Goal: Task Accomplishment & Management: Manage account settings

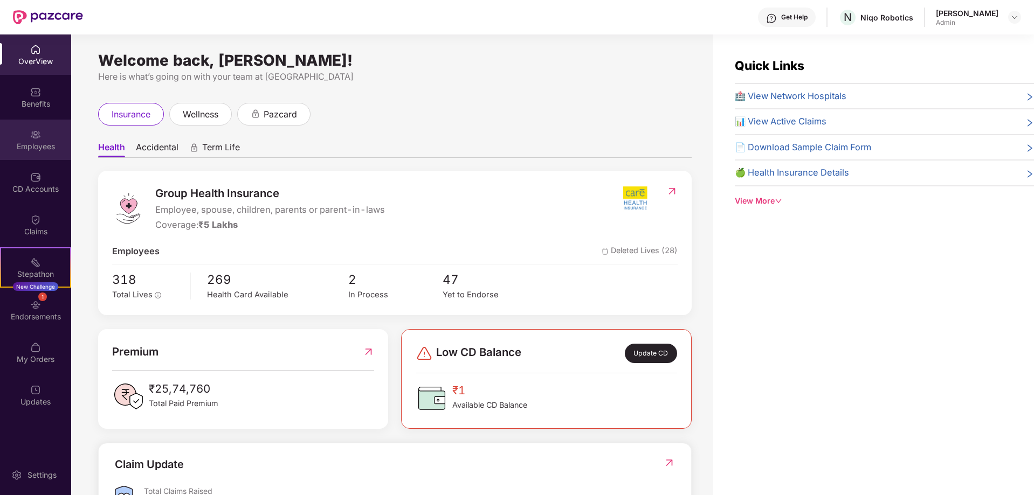
click at [30, 142] on div "Employees" at bounding box center [35, 146] width 71 height 11
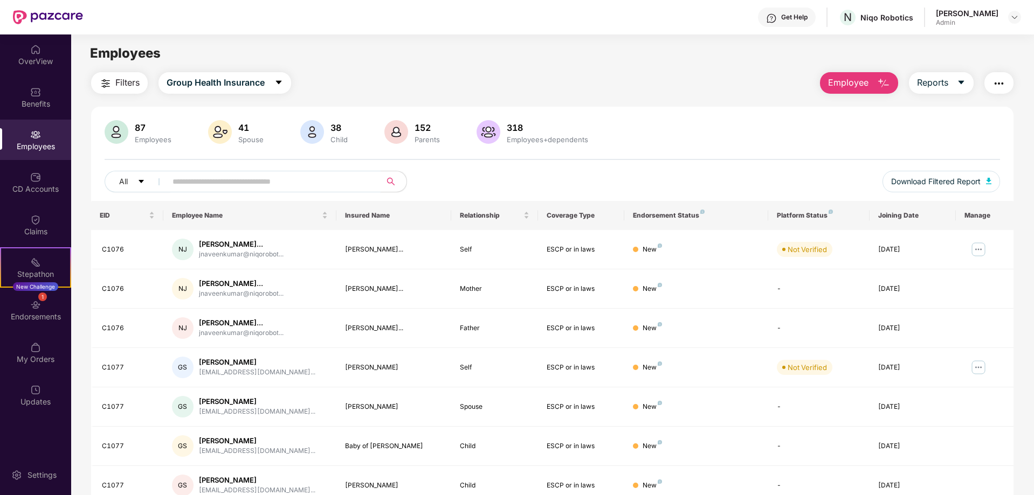
click at [198, 179] on input "text" at bounding box center [268, 182] width 193 height 16
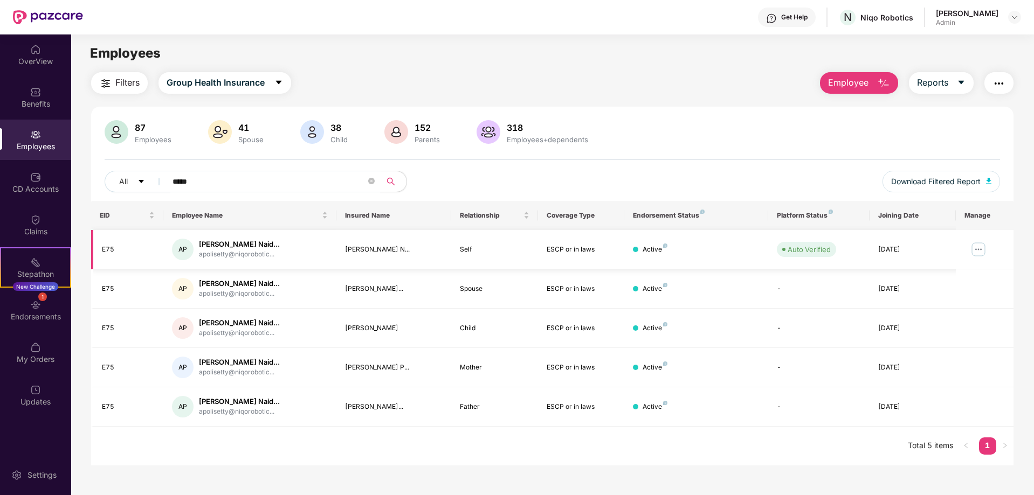
type input "*****"
click at [981, 249] on img at bounding box center [978, 249] width 17 height 17
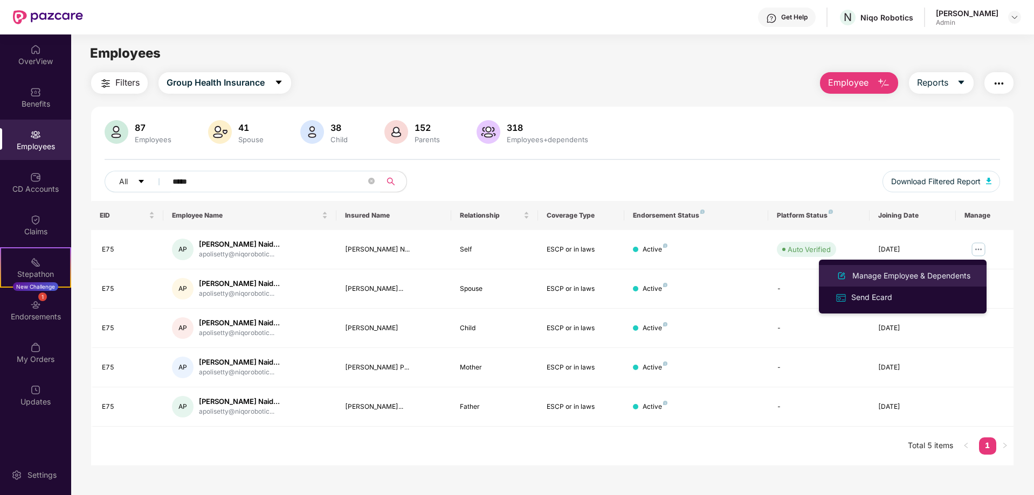
click at [863, 275] on div "Manage Employee & Dependents" at bounding box center [911, 276] width 122 height 12
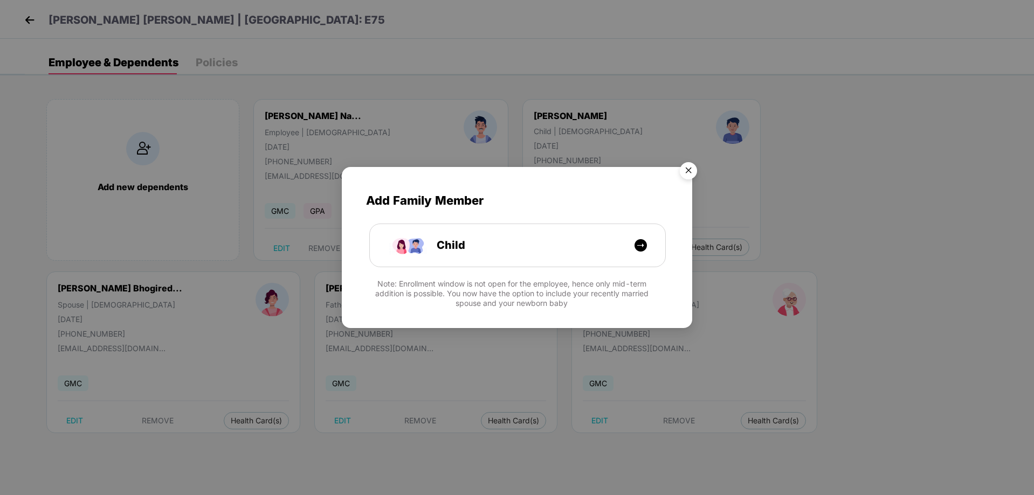
click at [682, 167] on img "Close" at bounding box center [688, 172] width 30 height 30
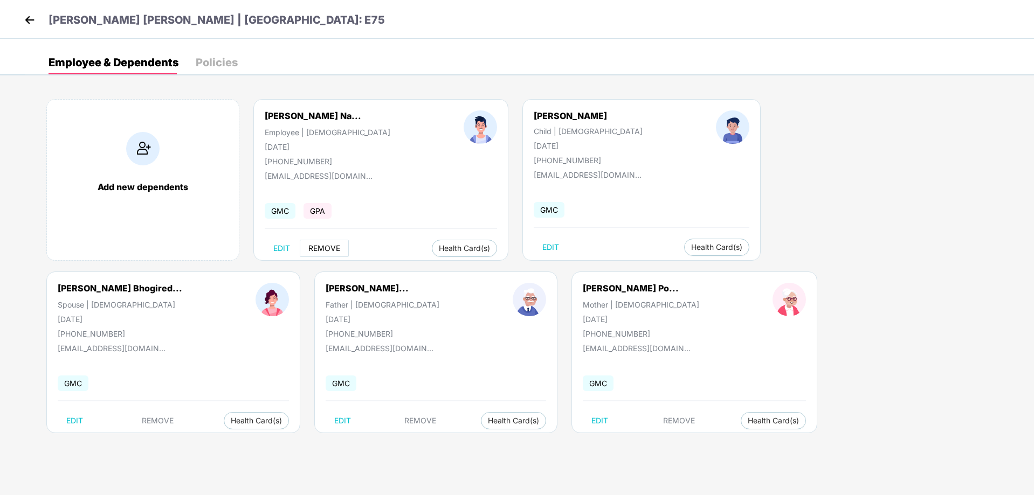
click at [308, 245] on button "REMOVE" at bounding box center [324, 248] width 49 height 17
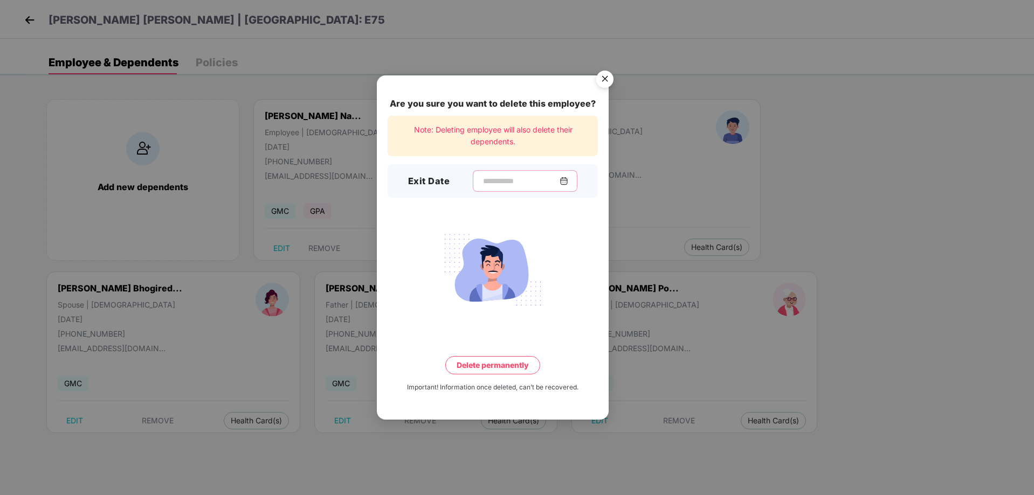
click at [501, 178] on input at bounding box center [521, 181] width 78 height 11
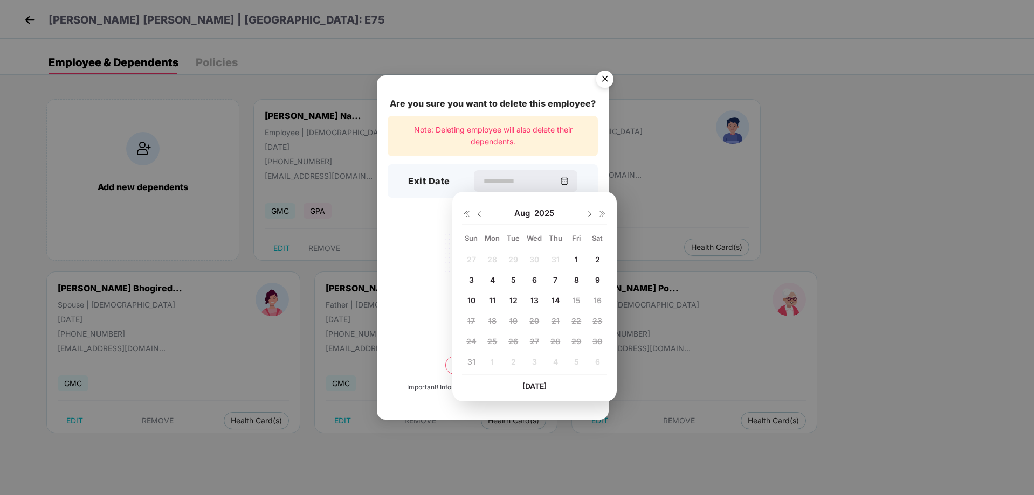
click at [532, 299] on span "13" at bounding box center [534, 300] width 8 height 9
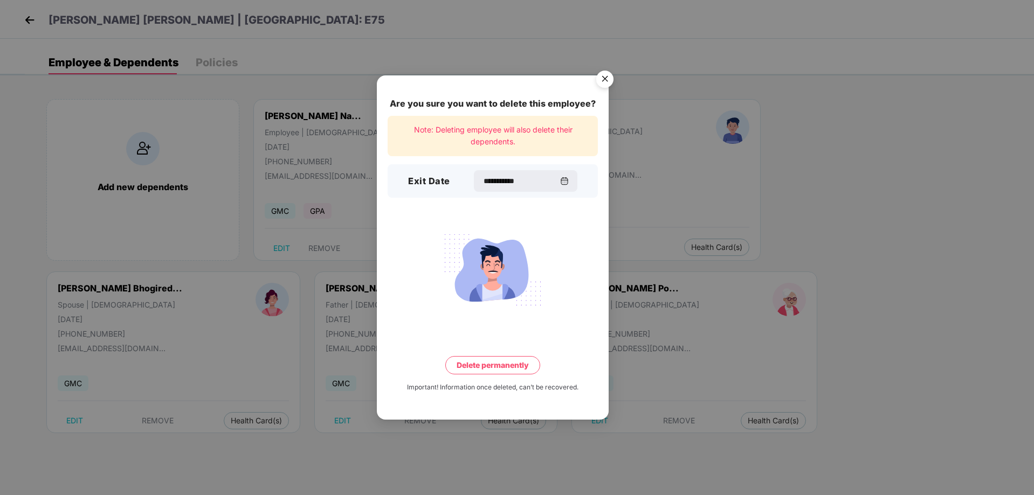
type input "**********"
click at [505, 364] on button "Delete permanently" at bounding box center [492, 365] width 95 height 18
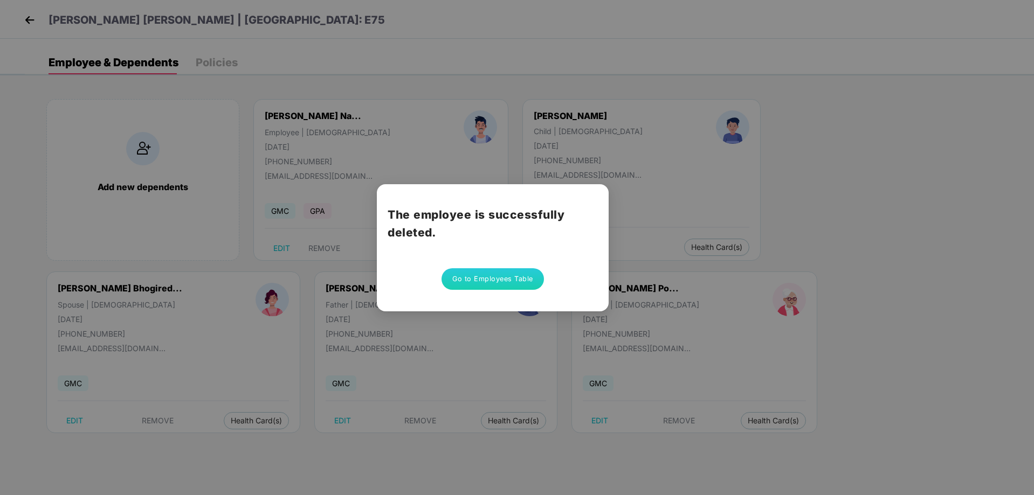
click at [477, 272] on button "Go to Employees Table" at bounding box center [492, 279] width 102 height 22
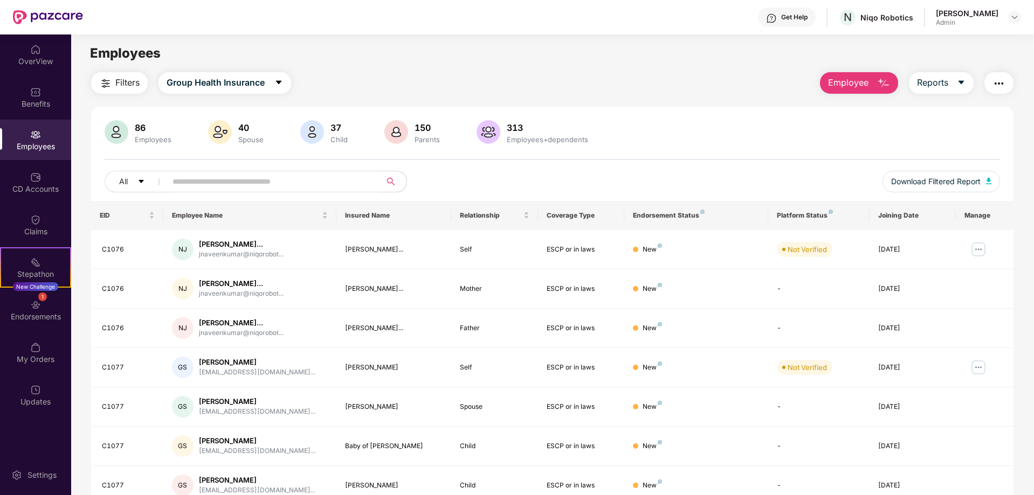
click at [287, 187] on input "text" at bounding box center [268, 182] width 193 height 16
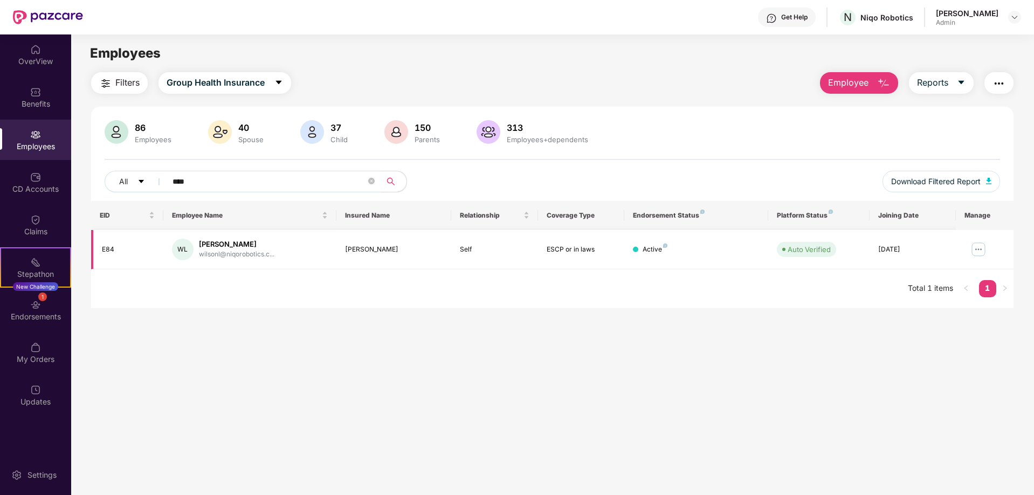
type input "****"
click at [977, 244] on img at bounding box center [978, 249] width 17 height 17
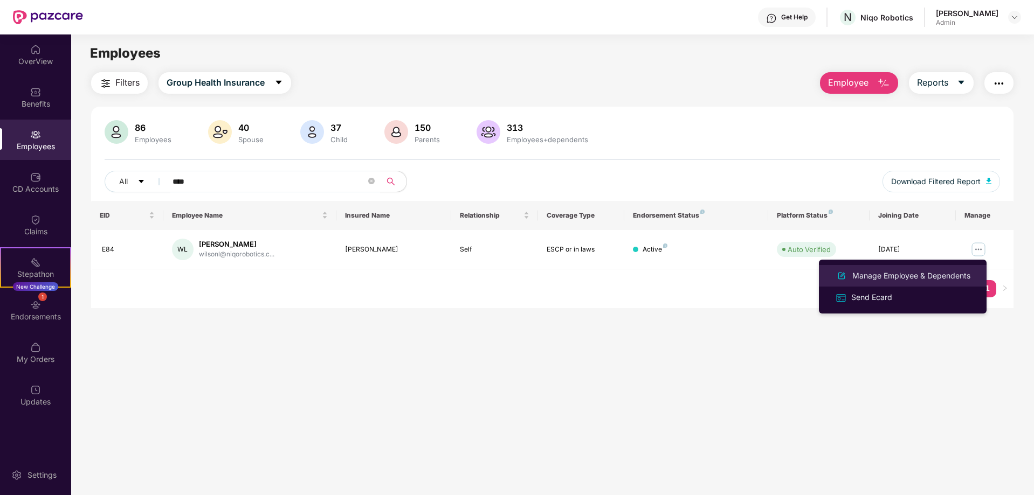
click at [889, 273] on div "Manage Employee & Dependents" at bounding box center [911, 276] width 122 height 12
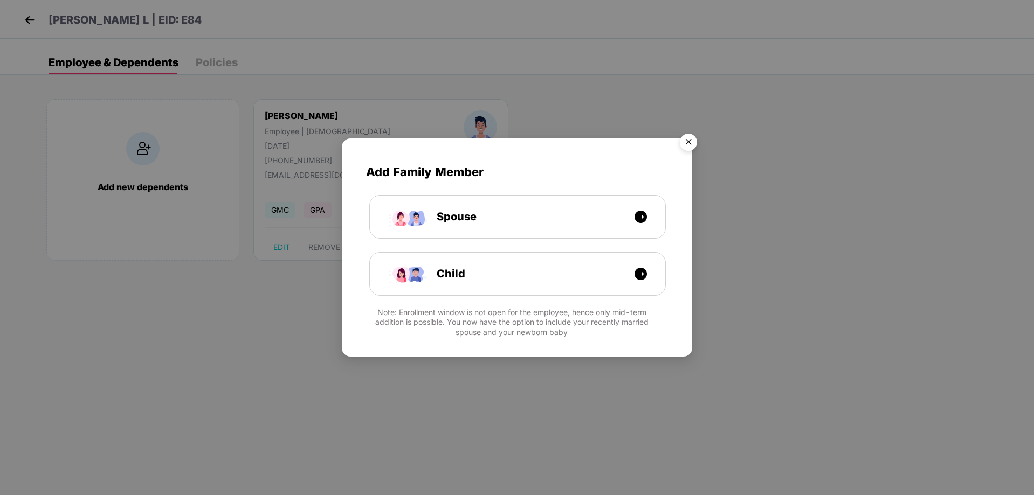
click at [696, 146] on img "Close" at bounding box center [688, 144] width 30 height 30
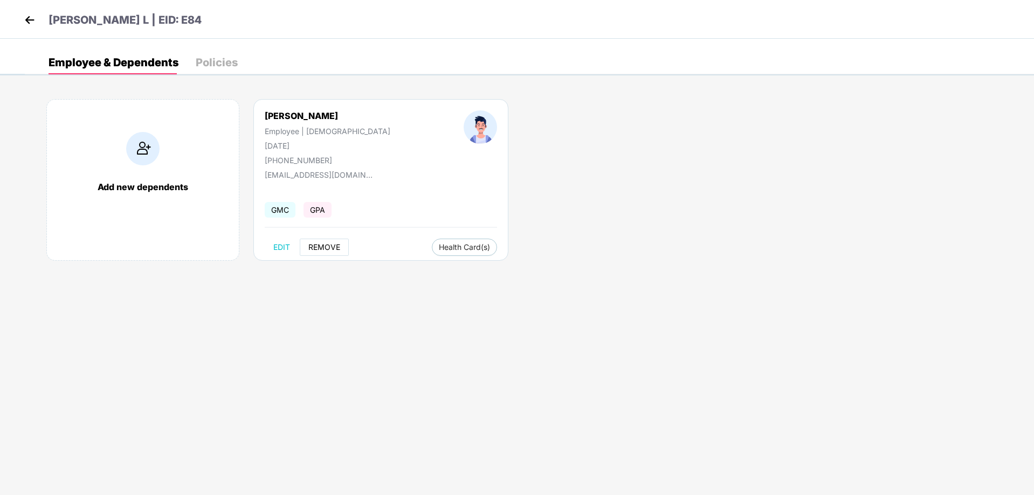
click at [320, 254] on button "REMOVE" at bounding box center [324, 247] width 49 height 17
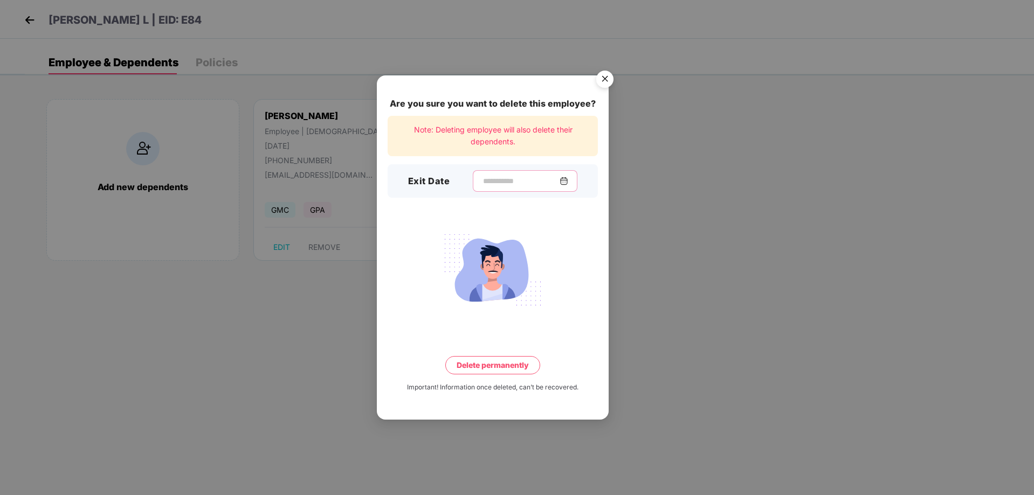
click at [520, 177] on input at bounding box center [521, 181] width 78 height 11
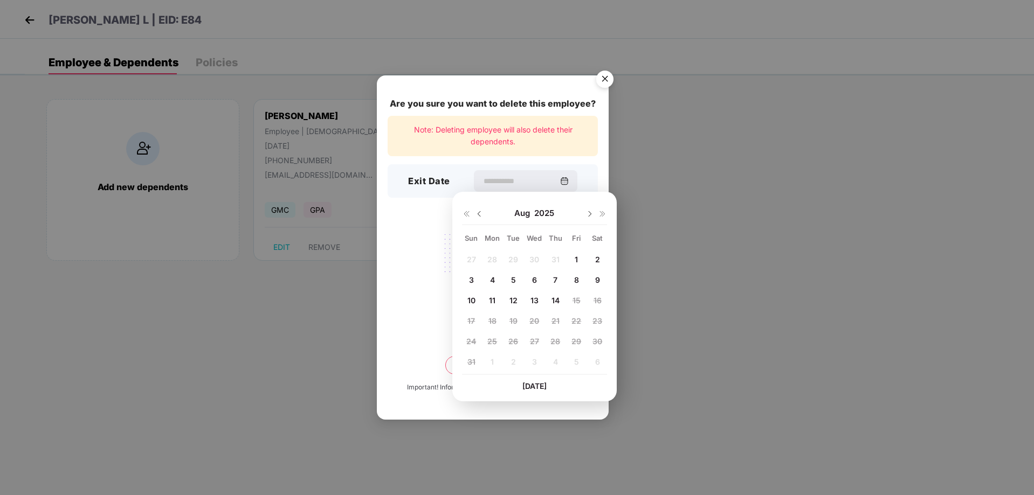
click at [536, 298] on span "13" at bounding box center [534, 300] width 8 height 9
type input "**********"
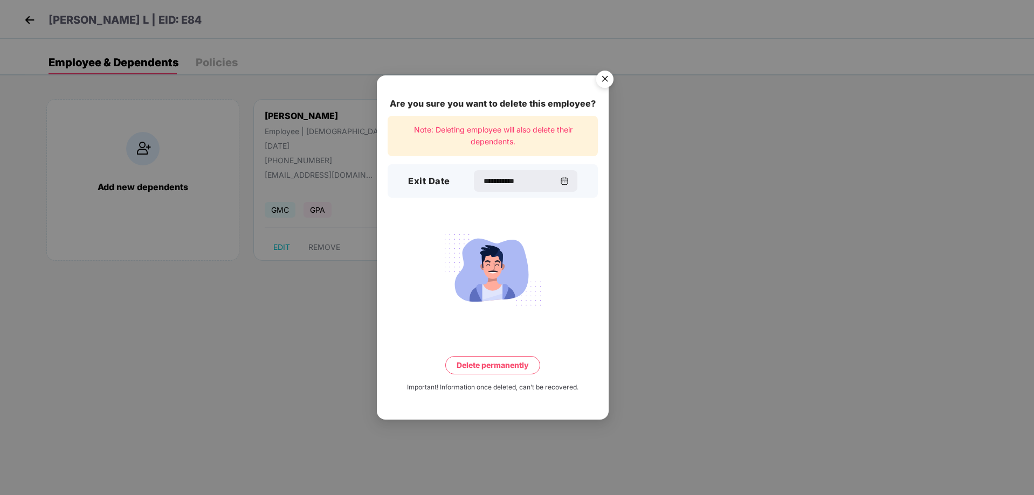
click at [507, 359] on button "Delete permanently" at bounding box center [492, 365] width 95 height 18
